Goal: Task Accomplishment & Management: Manage account settings

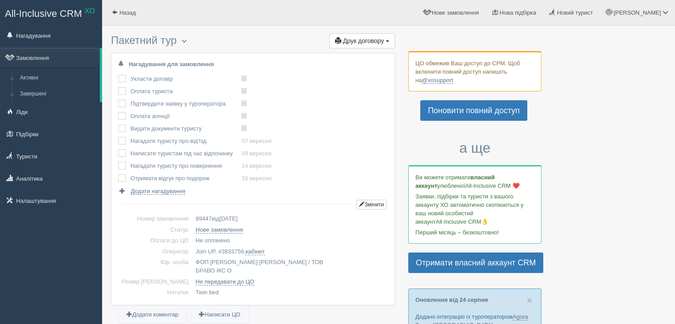
click at [118, 99] on label at bounding box center [118, 99] width 0 height 0
click at [0, 0] on input "checkbox" at bounding box center [0, 0] width 0 height 0
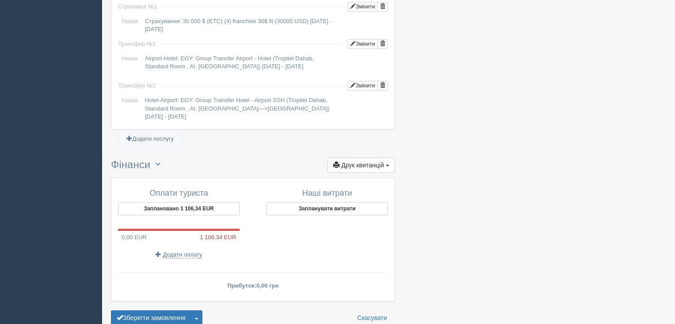
scroll to position [799, 0]
click at [379, 161] on span "Друк квитанцій" at bounding box center [362, 164] width 43 height 7
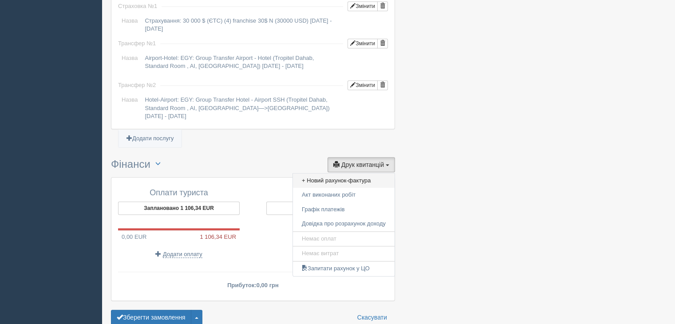
click at [341, 174] on link "+ Новий рахунок-фактура" at bounding box center [344, 181] width 102 height 15
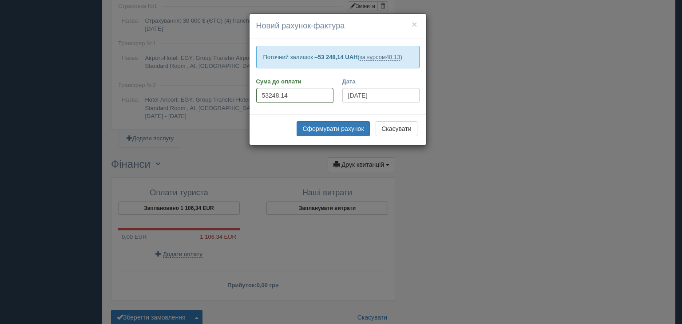
drag, startPoint x: 290, startPoint y: 94, endPoint x: 256, endPoint y: 95, distance: 34.2
click at [256, 95] on input "53248.14" at bounding box center [294, 95] width 77 height 15
type input "52972"
click at [320, 127] on button "Сформувати рахунок" at bounding box center [333, 128] width 73 height 15
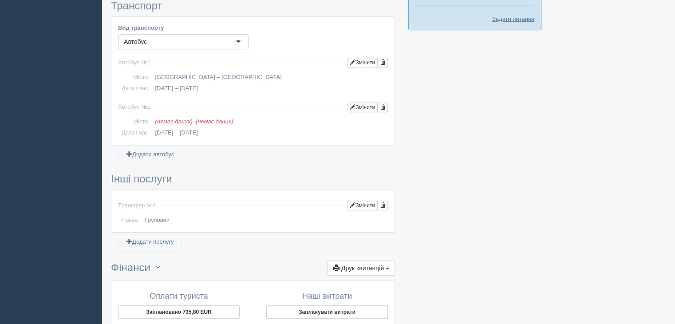
scroll to position [756, 0]
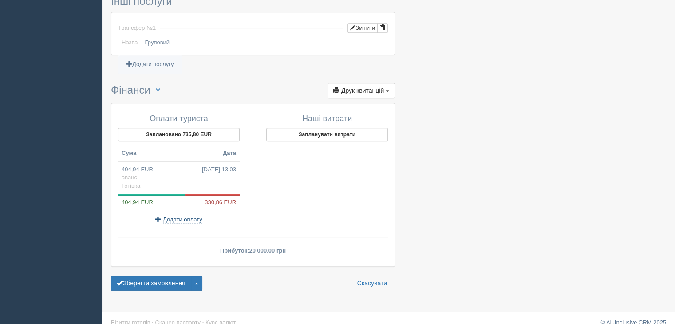
click at [177, 216] on span "Додати оплату" at bounding box center [183, 219] width 40 height 7
select select
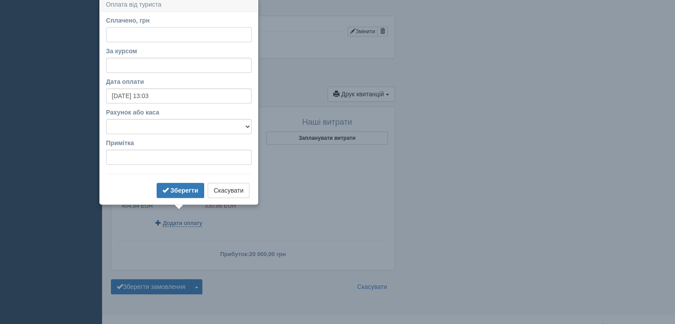
scroll to position [749, 0]
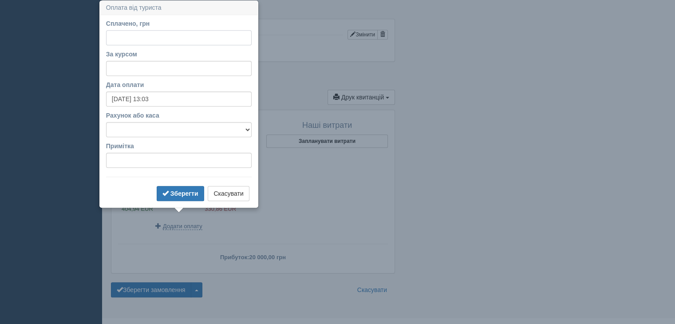
click at [128, 39] on input "Сплачено, грн" at bounding box center [179, 37] width 146 height 15
drag, startPoint x: 128, startPoint y: 38, endPoint x: 36, endPoint y: 102, distance: 112.1
type input "15900"
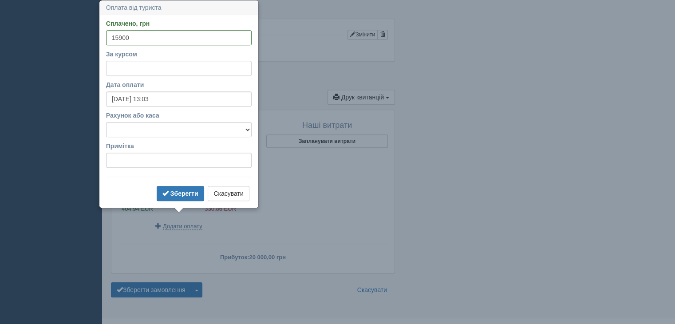
click at [123, 65] on input "За курсом" at bounding box center [179, 68] width 146 height 15
type input "49.39"
click at [150, 124] on select "Готівка Картка Рахунок у банку" at bounding box center [179, 129] width 146 height 15
select select "1165"
click at [106, 122] on select "Готівка Картка Рахунок у банку" at bounding box center [179, 129] width 146 height 15
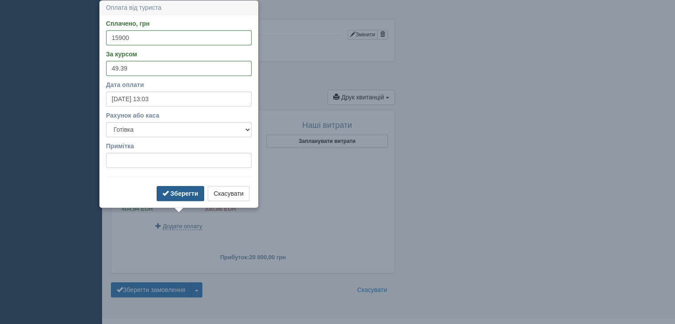
click at [183, 190] on b "Зберегти" at bounding box center [185, 193] width 28 height 7
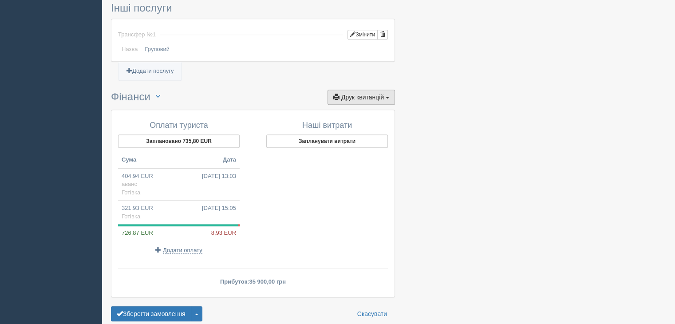
click at [377, 94] on span "Друк квитанцій" at bounding box center [362, 97] width 43 height 7
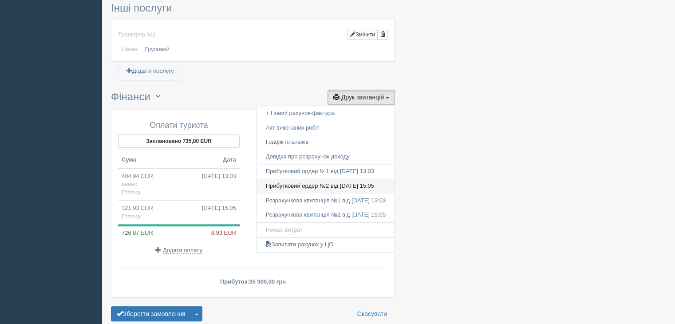
click at [334, 179] on link "Прибутковий ордер №2 від 29.08.2025 15:05" at bounding box center [326, 186] width 138 height 15
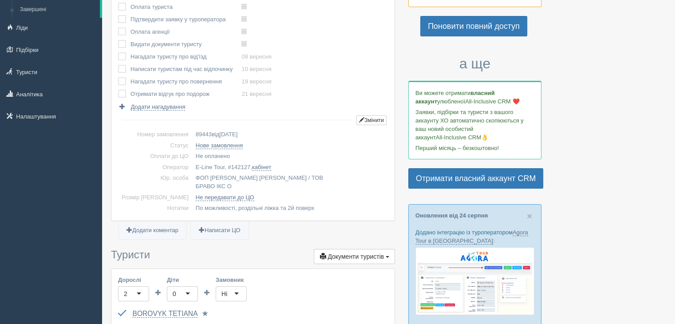
scroll to position [0, 0]
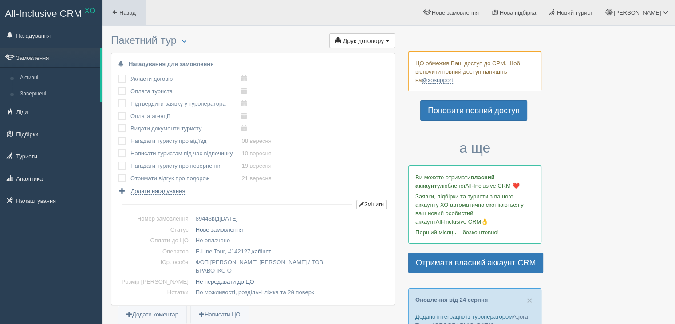
click at [129, 16] on link "Назад" at bounding box center [124, 12] width 44 height 25
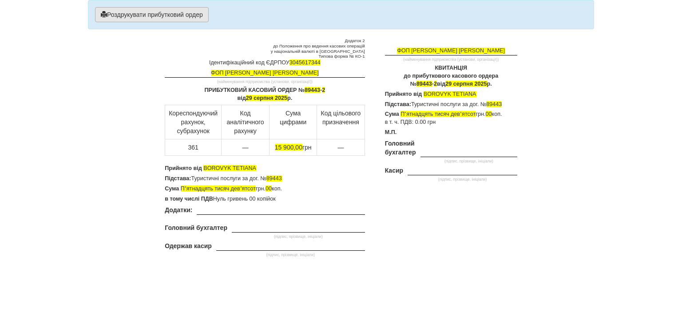
click at [138, 16] on button "Роздрукувати прибутковий ордер" at bounding box center [152, 14] width 114 height 15
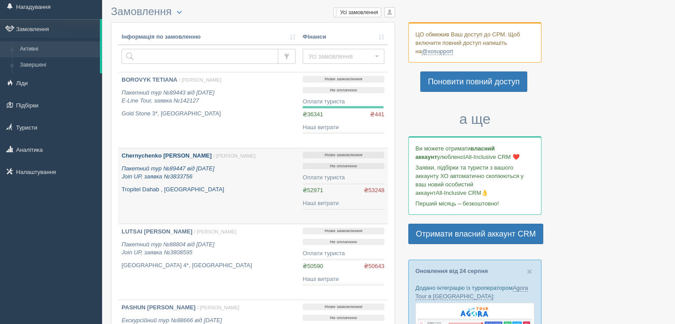
scroll to position [44, 0]
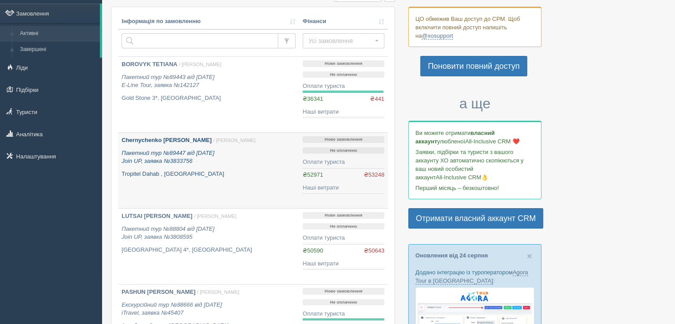
click at [190, 159] on icon "Пакетний тур №89447 від 28.08.2025 Join UP, заявка №3833756" at bounding box center [168, 157] width 93 height 15
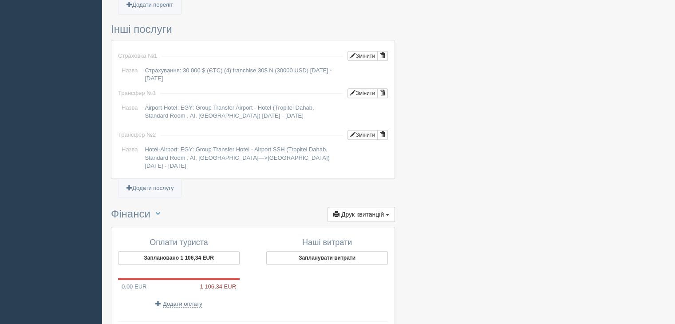
scroll to position [825, 0]
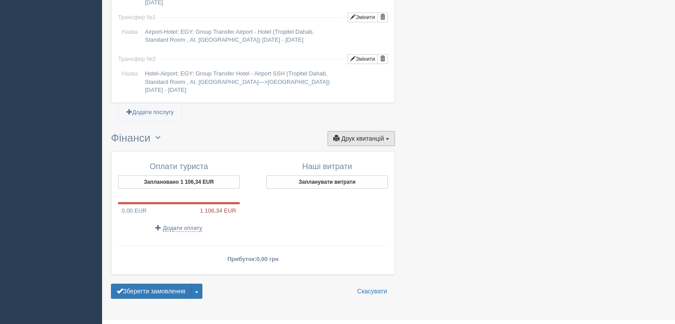
click at [374, 135] on span "Друк квитанцій" at bounding box center [362, 138] width 43 height 7
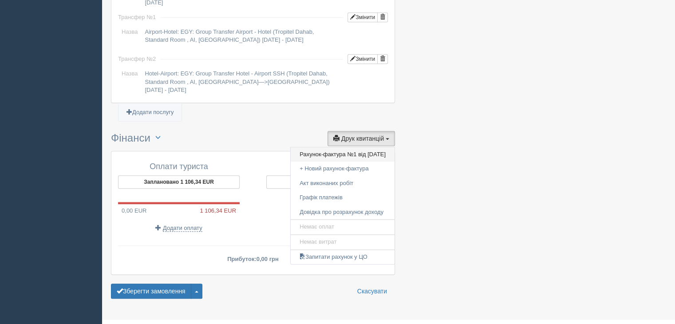
click at [332, 147] on link "Рахунок-фактура №1 від [DATE]" at bounding box center [343, 154] width 104 height 15
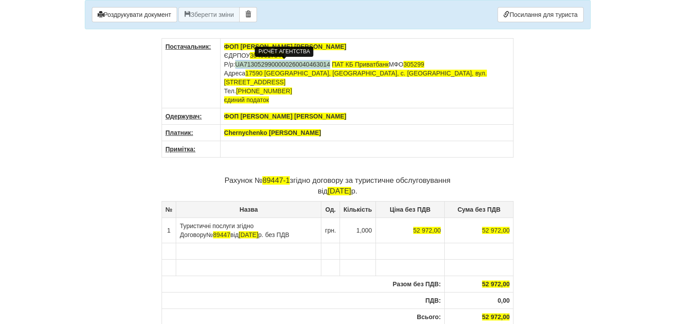
drag, startPoint x: 332, startPoint y: 63, endPoint x: 237, endPoint y: 66, distance: 95.5
click at [237, 66] on td "ФОП [PERSON_NAME] [PERSON_NAME] ЄДРПОУ 3045617344 Р/р: UA7130529900000260040463…" at bounding box center [366, 74] width 293 height 70
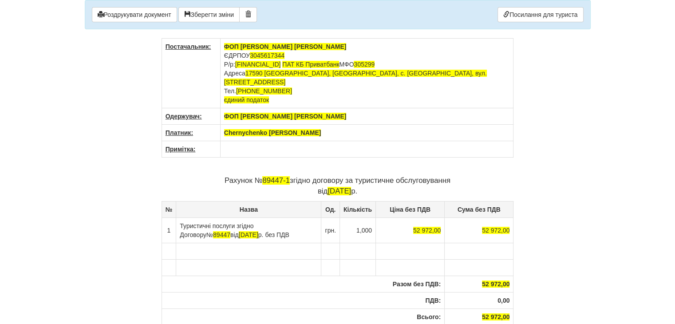
click at [486, 75] on td "ФОП [PERSON_NAME] [PERSON_NAME] ЄДРПОУ 3045617344 Р/р: [FINANCIAL_ID] ПАТ КБ Пр…" at bounding box center [366, 74] width 293 height 70
click at [204, 14] on button "Зберегти зміни" at bounding box center [208, 14] width 61 height 15
drag, startPoint x: 282, startPoint y: 81, endPoint x: 248, endPoint y: 80, distance: 33.3
click at [248, 87] on span "+380380632299" at bounding box center [264, 90] width 56 height 7
click at [415, 112] on th "ФОП [PERSON_NAME] [PERSON_NAME]" at bounding box center [366, 116] width 293 height 16
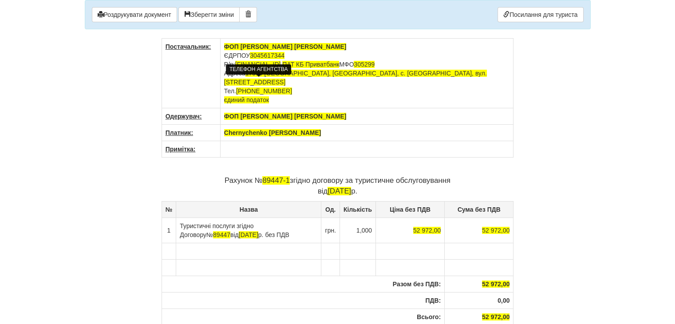
click at [245, 87] on span "+38632299833" at bounding box center [264, 90] width 56 height 7
click at [248, 87] on span "+38632299833" at bounding box center [264, 90] width 56 height 7
click at [369, 125] on th "[PERSON_NAME]" at bounding box center [366, 133] width 293 height 16
click at [197, 11] on button "Зберегти зміни" at bounding box center [208, 14] width 61 height 15
click at [520, 13] on link "Посилання для туриста" at bounding box center [541, 14] width 86 height 15
